Goal: Information Seeking & Learning: Find specific fact

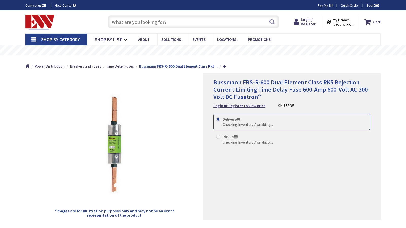
type input "Pethrick Dr, Orlando, FL 32824, USA"
